Goal: Task Accomplishment & Management: Use online tool/utility

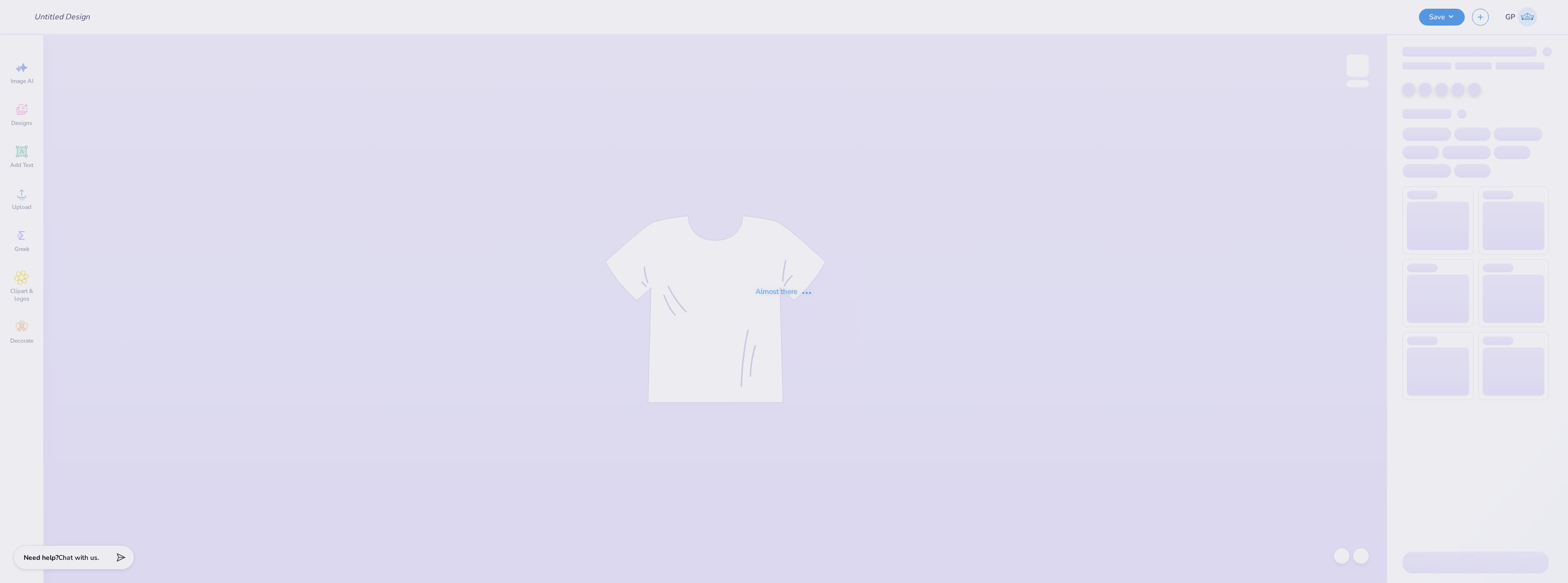
type input "DZ X SAE merch"
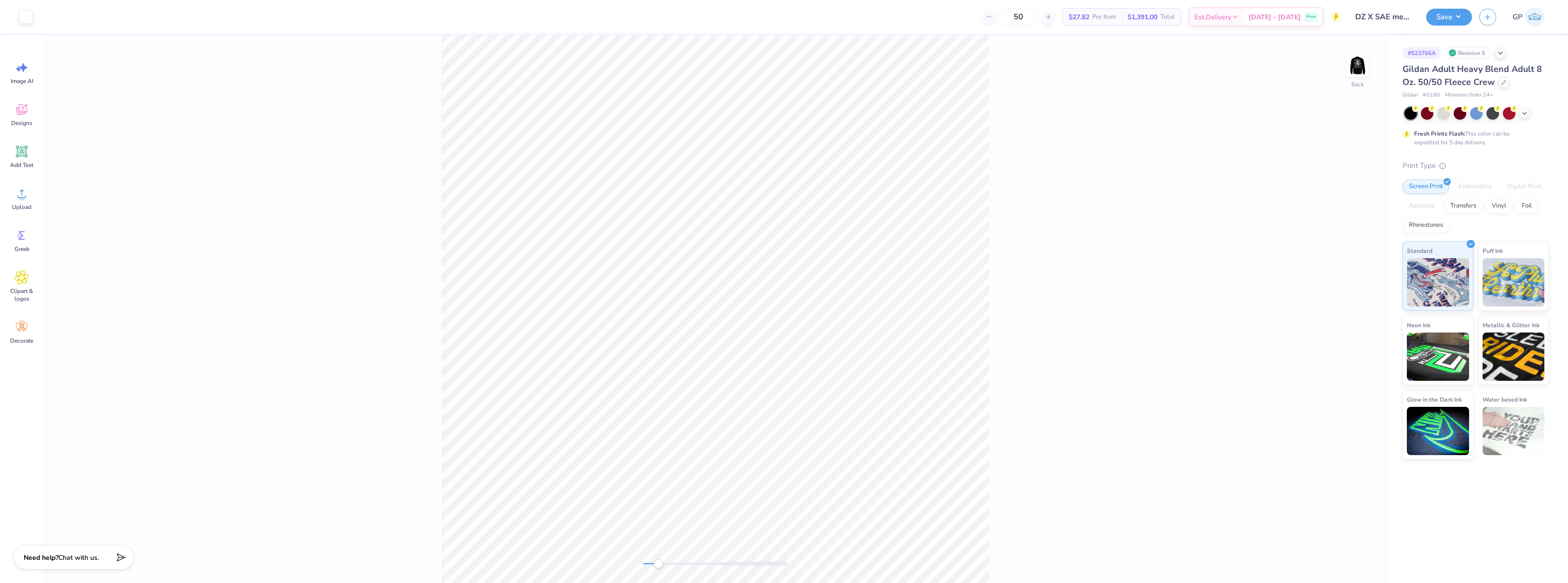
drag, startPoint x: 645, startPoint y: 566, endPoint x: 658, endPoint y: 566, distance: 13.0
click at [658, 566] on div "Accessibility label" at bounding box center [658, 564] width 10 height 10
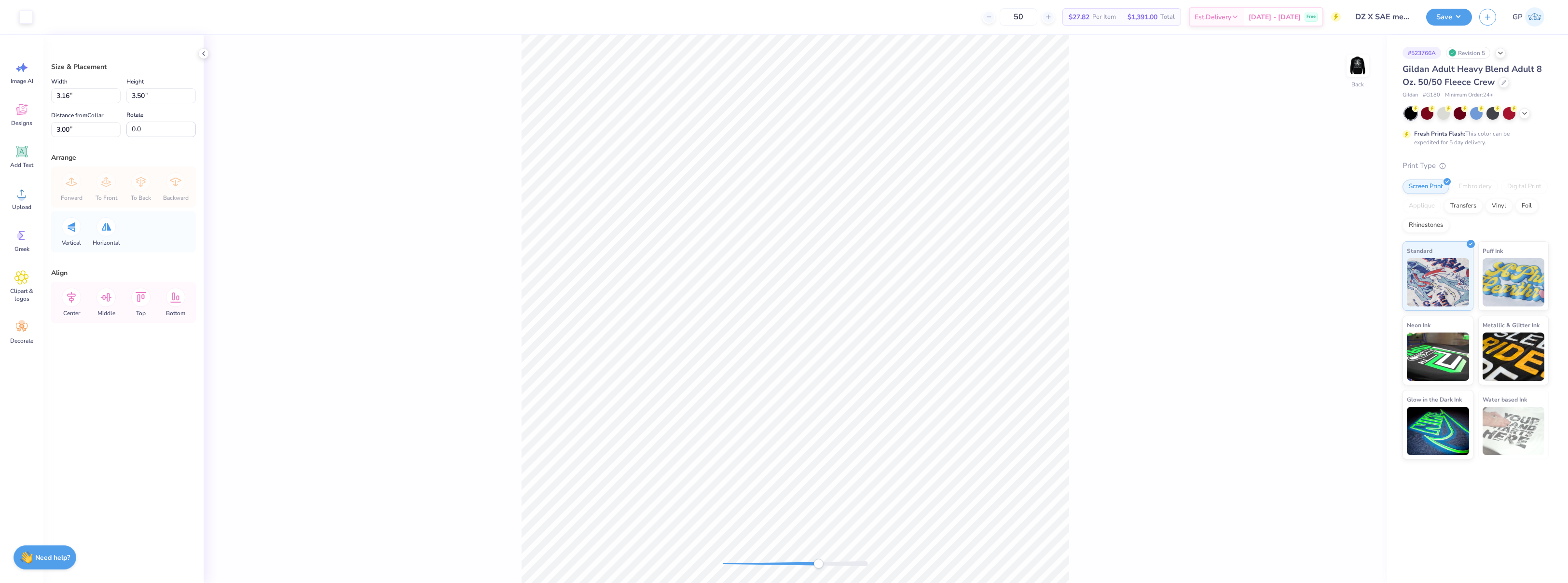
drag, startPoint x: 744, startPoint y: 561, endPoint x: 819, endPoint y: 559, distance: 75.0
click at [819, 559] on div at bounding box center [796, 564] width 145 height 10
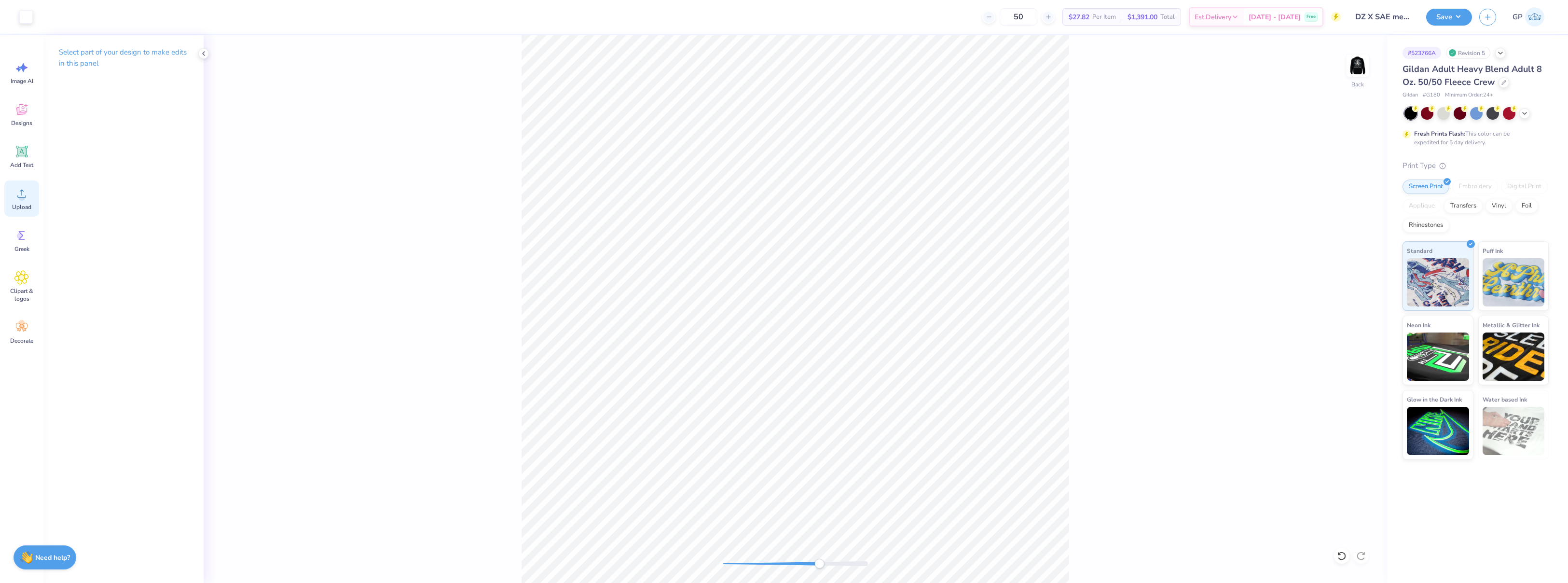
click at [18, 193] on icon at bounding box center [22, 194] width 15 height 15
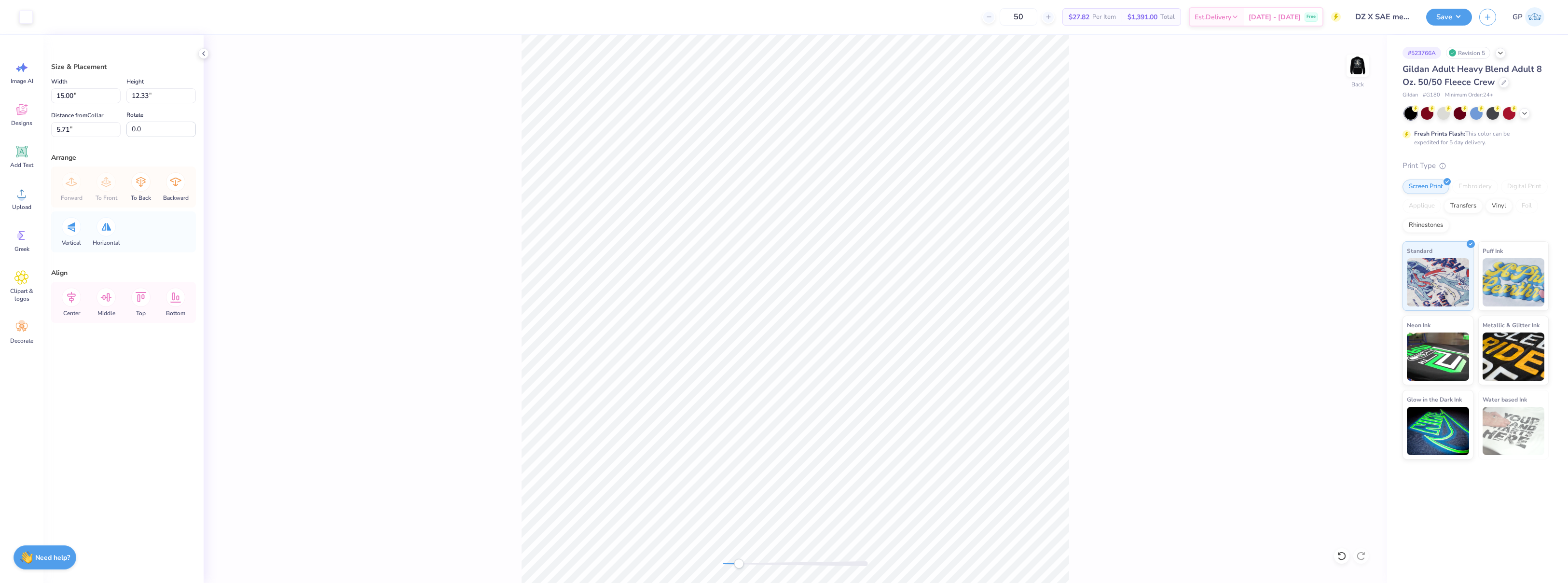
click at [738, 551] on div "Back" at bounding box center [795, 309] width 1183 height 548
type input "1.72"
type input "1.41"
type input "1.92"
type input "1.58"
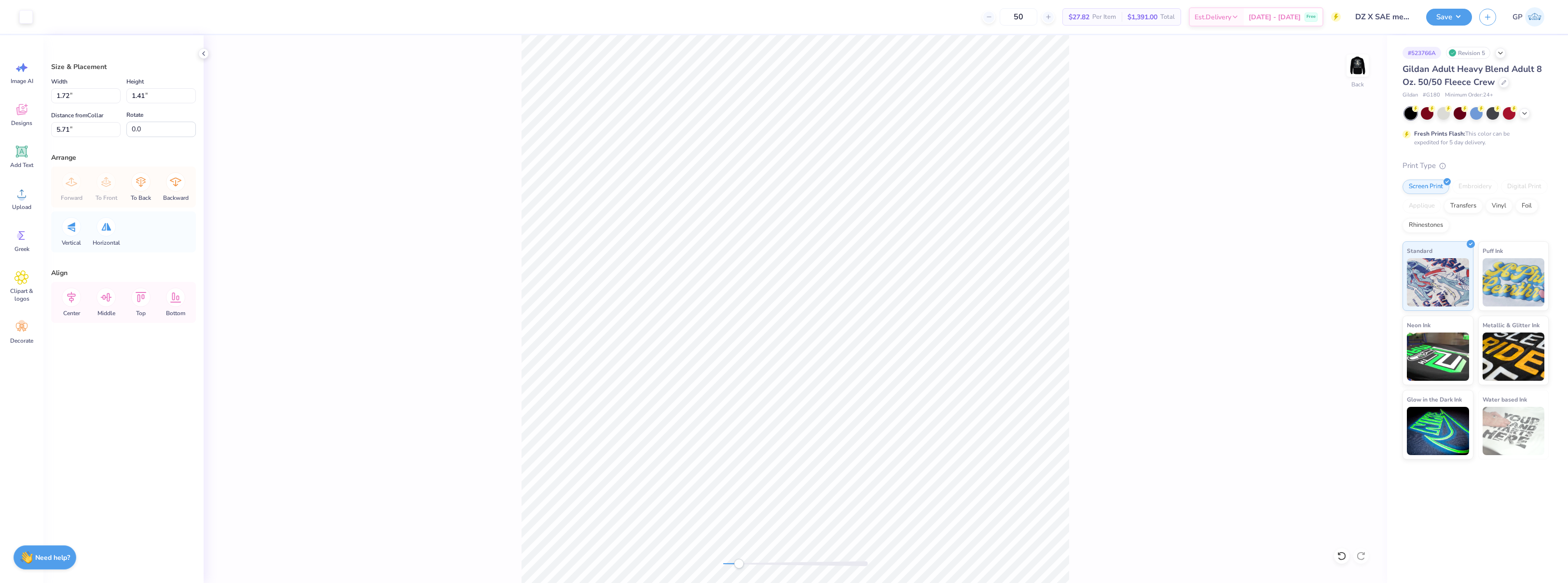
type input "4.00"
drag, startPoint x: 746, startPoint y: 565, endPoint x: 752, endPoint y: 563, distance: 6.3
click at [752, 563] on div "Accessibility label" at bounding box center [750, 564] width 10 height 10
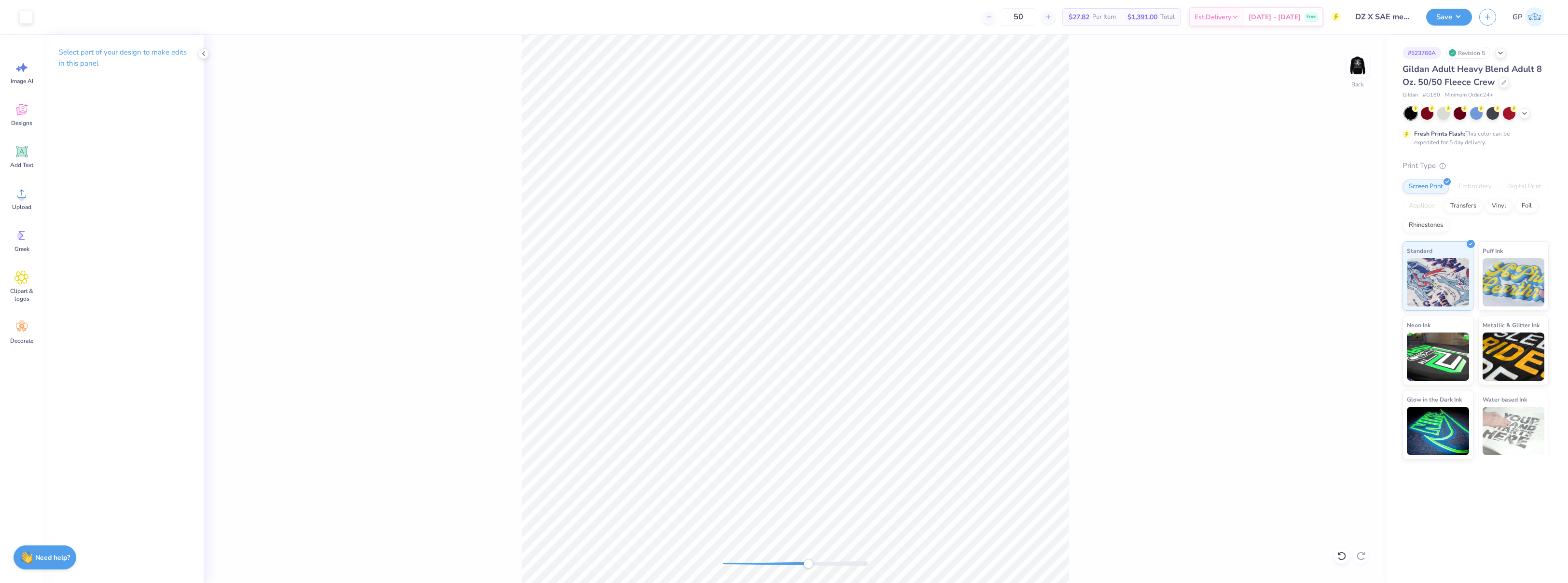
drag, startPoint x: 757, startPoint y: 565, endPoint x: 808, endPoint y: 567, distance: 51.0
click at [808, 567] on div "Accessibility label" at bounding box center [808, 564] width 10 height 10
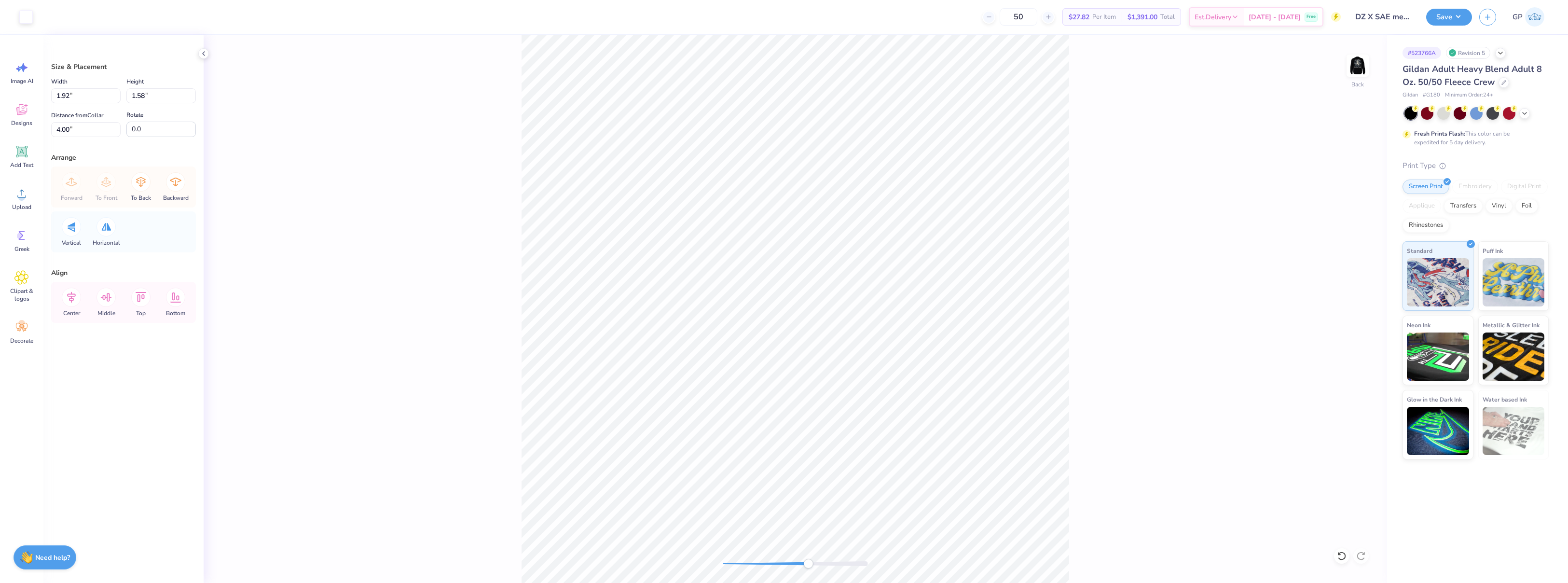
type input "2.03"
type input "1.67"
type input "4.01"
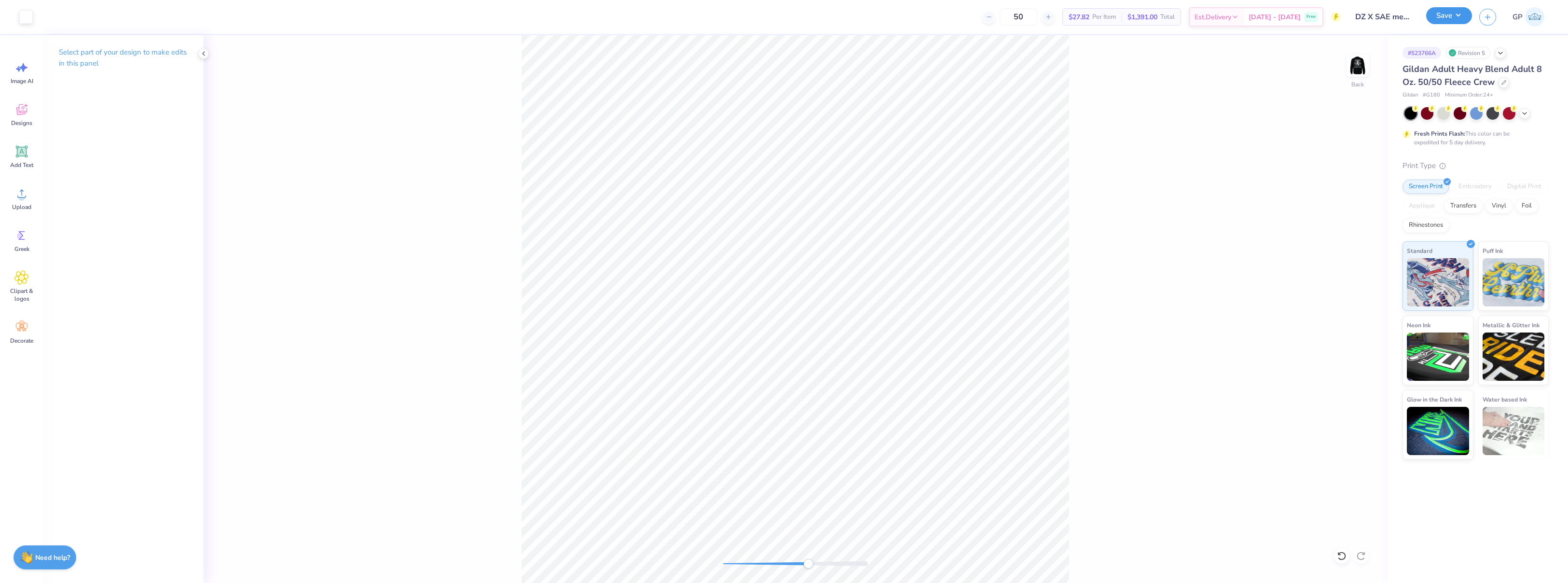
click at [1438, 16] on button "Save" at bounding box center [1449, 16] width 46 height 17
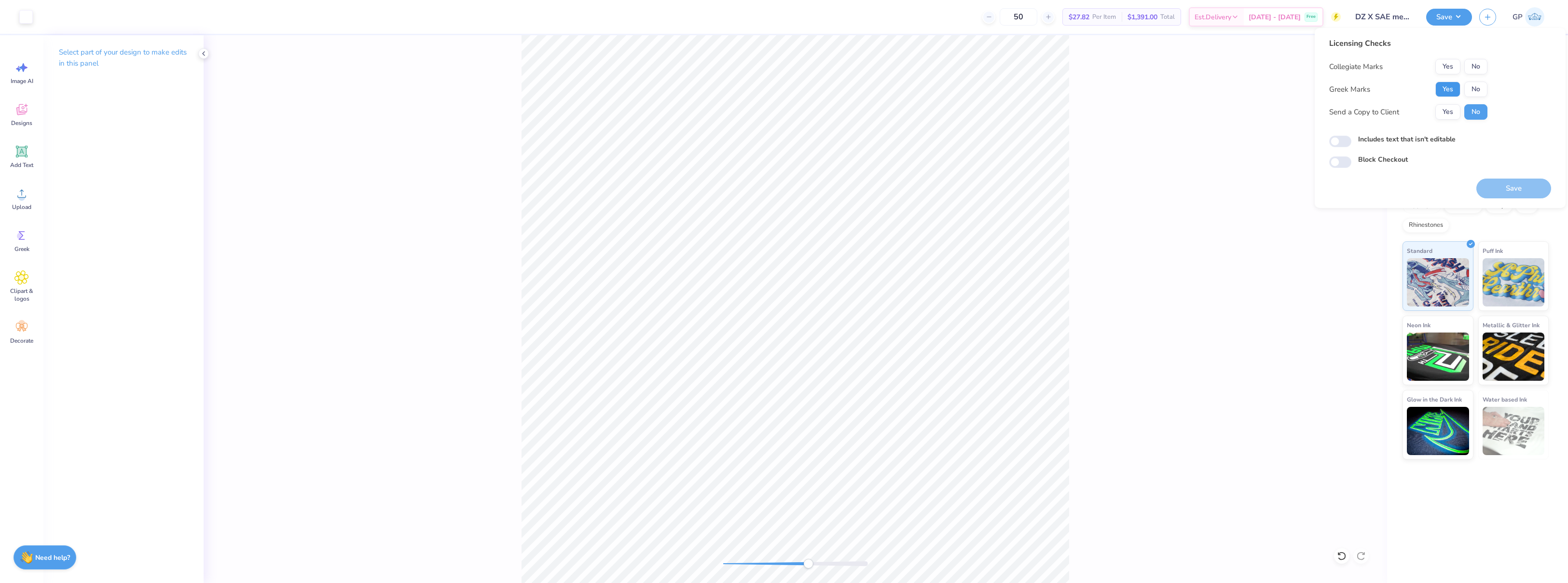
click at [1441, 88] on button "Yes" at bounding box center [1447, 89] width 25 height 15
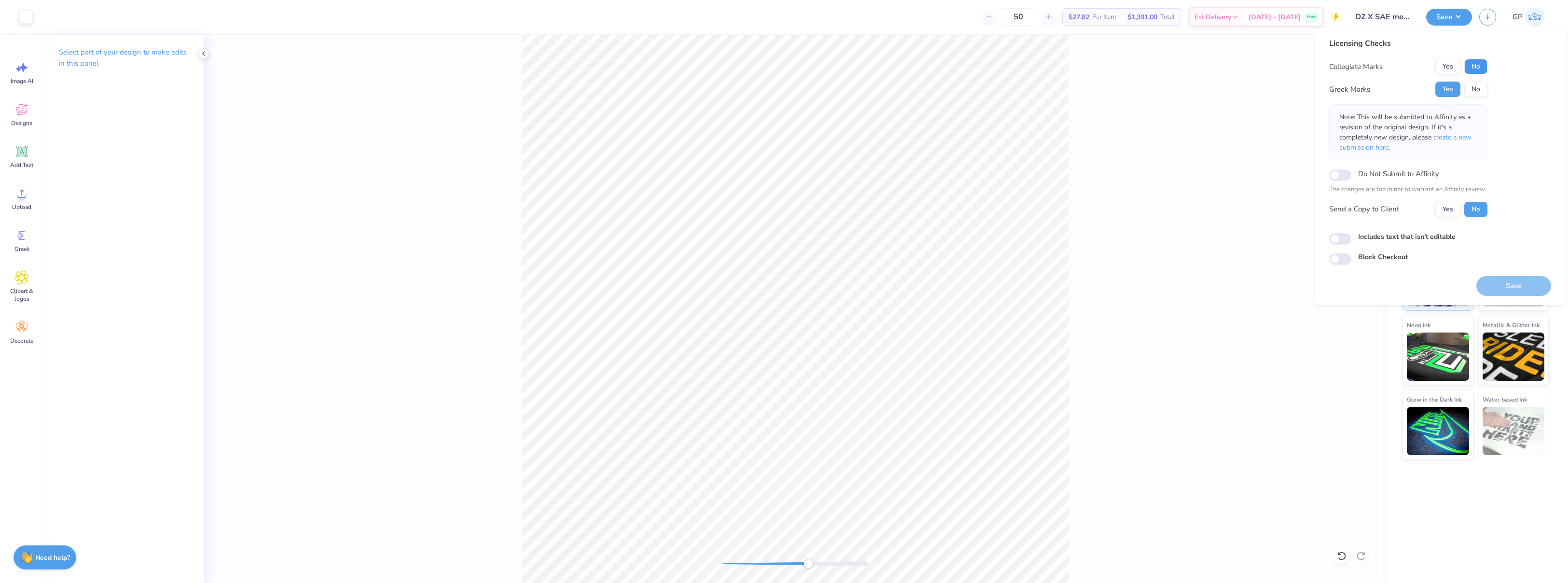
click at [1472, 71] on button "No" at bounding box center [1476, 66] width 23 height 15
click at [1495, 283] on button "Save" at bounding box center [1513, 286] width 75 height 19
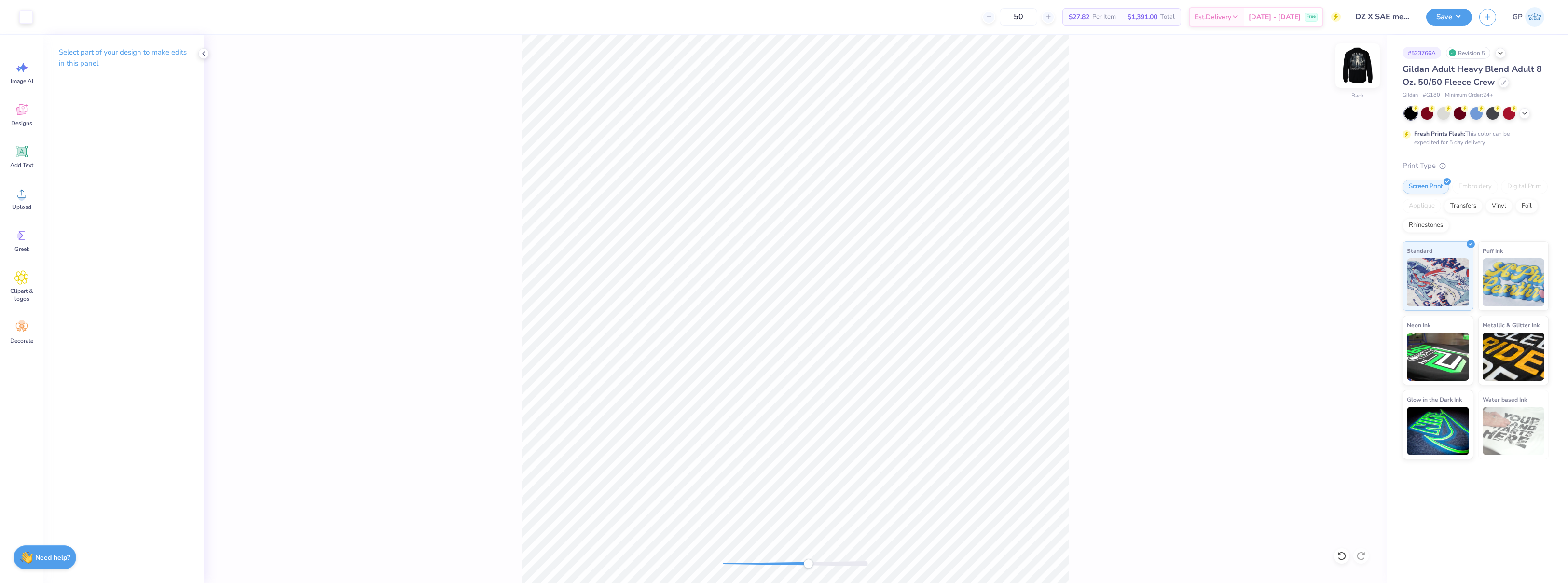
click at [1359, 71] on img at bounding box center [1357, 65] width 38 height 38
drag, startPoint x: 802, startPoint y: 567, endPoint x: 722, endPoint y: 564, distance: 80.1
click at [723, 564] on div at bounding box center [796, 564] width 145 height 10
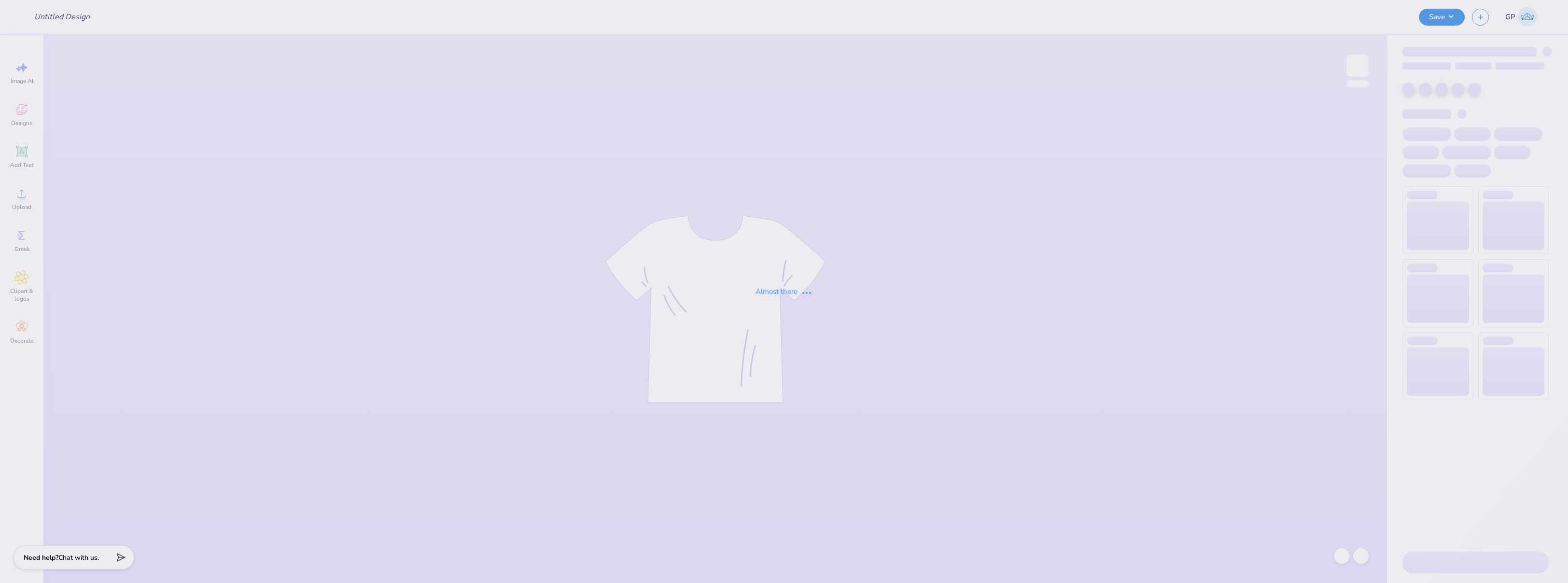
type input "DZ X SAE merch"
